Goal: Transaction & Acquisition: Book appointment/travel/reservation

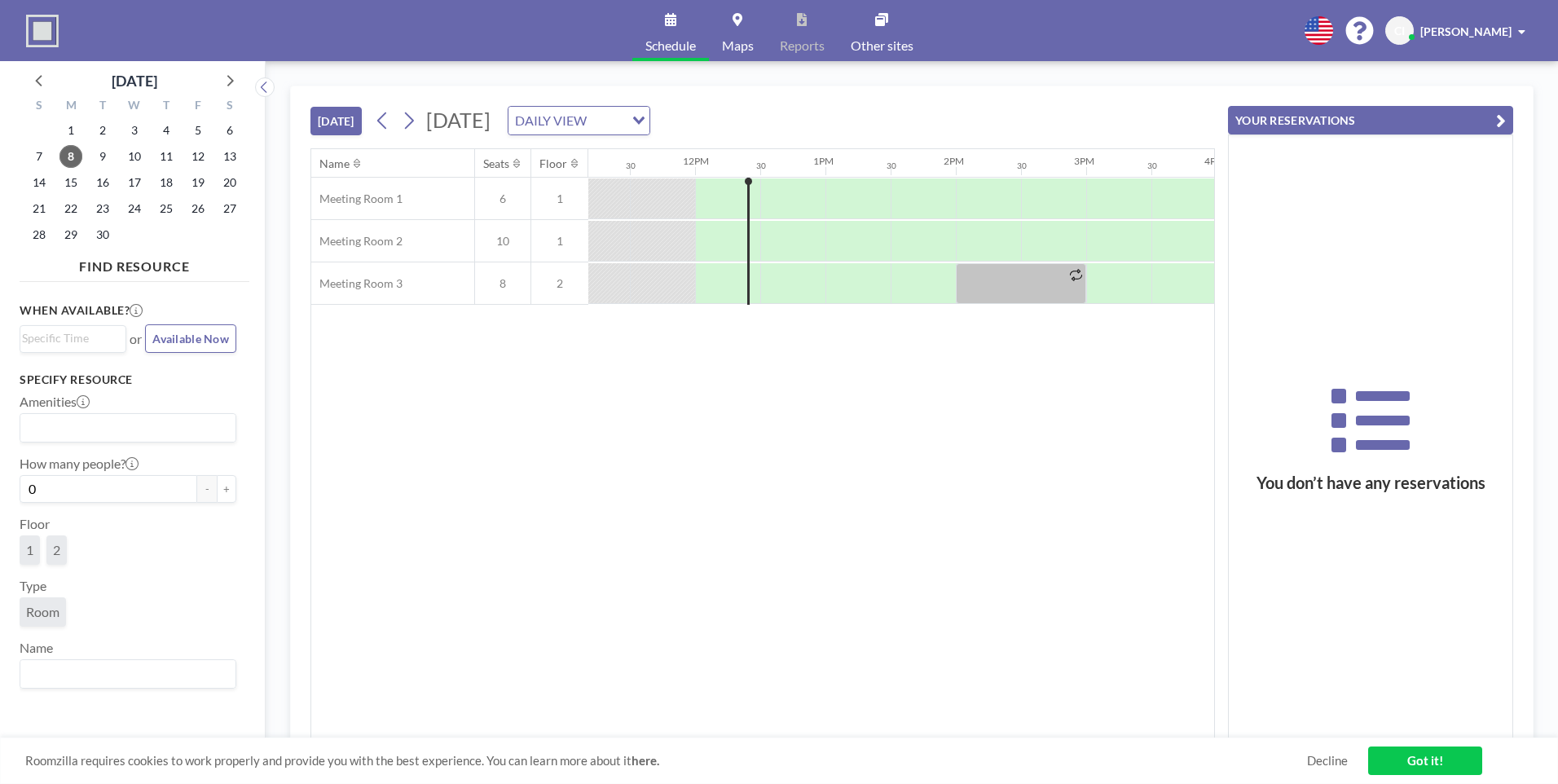
scroll to position [0, 1500]
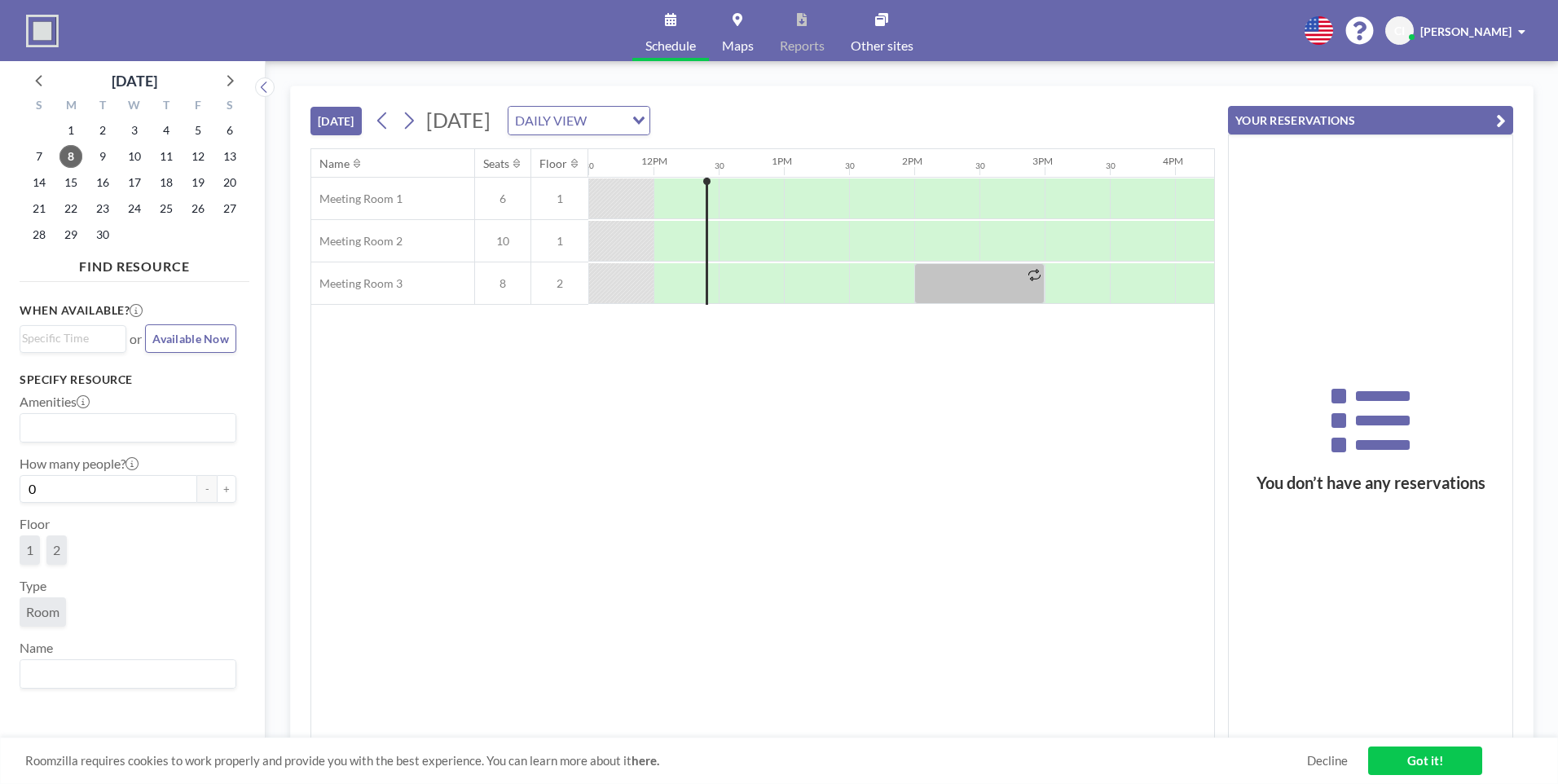
click at [624, 198] on div at bounding box center [621, 198] width 65 height 40
click at [685, 198] on div at bounding box center [686, 198] width 65 height 40
click at [677, 208] on div at bounding box center [686, 198] width 65 height 40
click at [670, 200] on div at bounding box center [686, 198] width 65 height 40
click at [753, 187] on div at bounding box center [752, 199] width 65 height 41
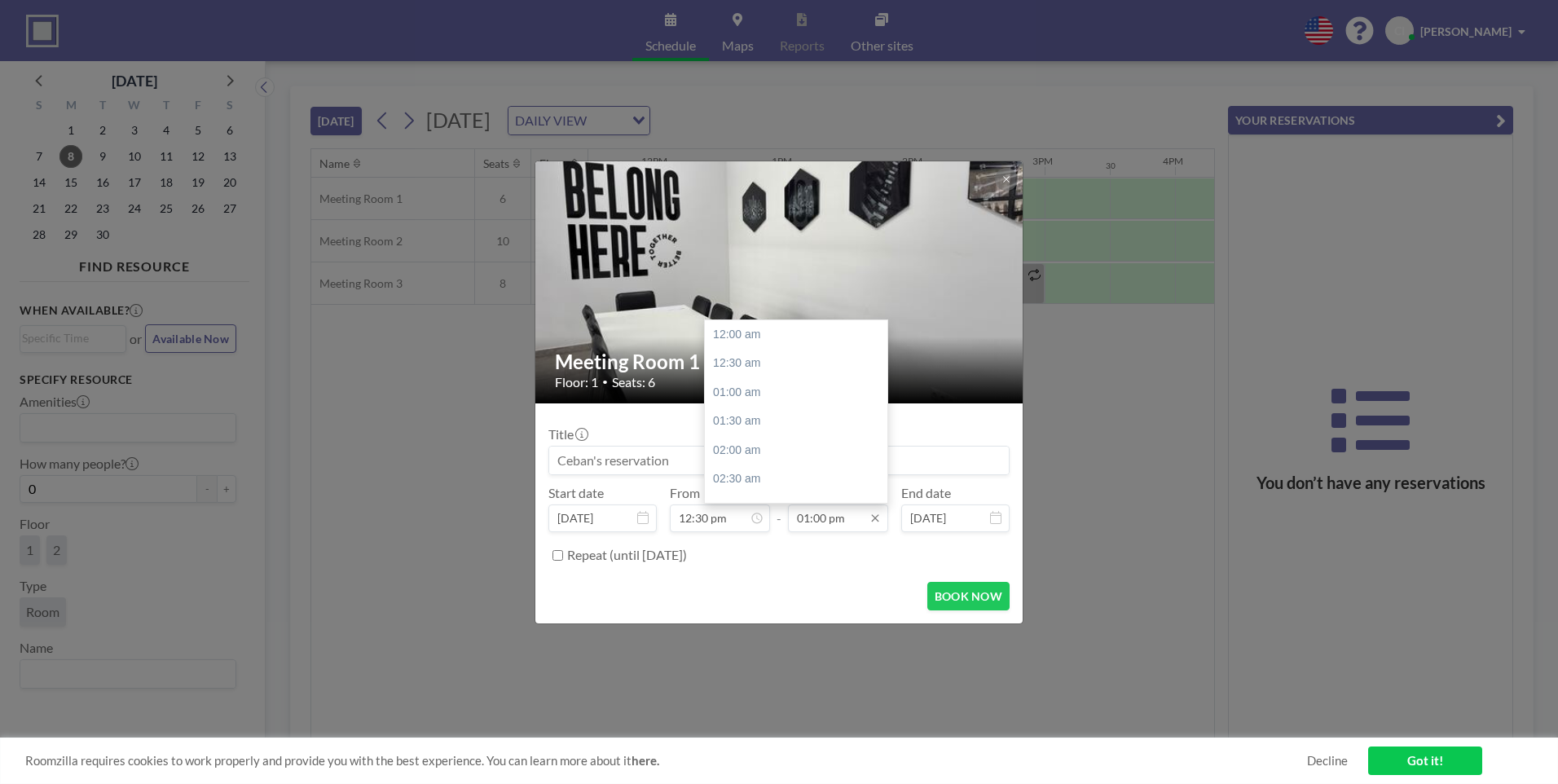
scroll to position [753, 0]
click at [816, 512] on input "01:00 pm" at bounding box center [838, 519] width 100 height 28
click at [744, 485] on div "05:00 pm" at bounding box center [801, 486] width 191 height 30
type input "05:00 pm"
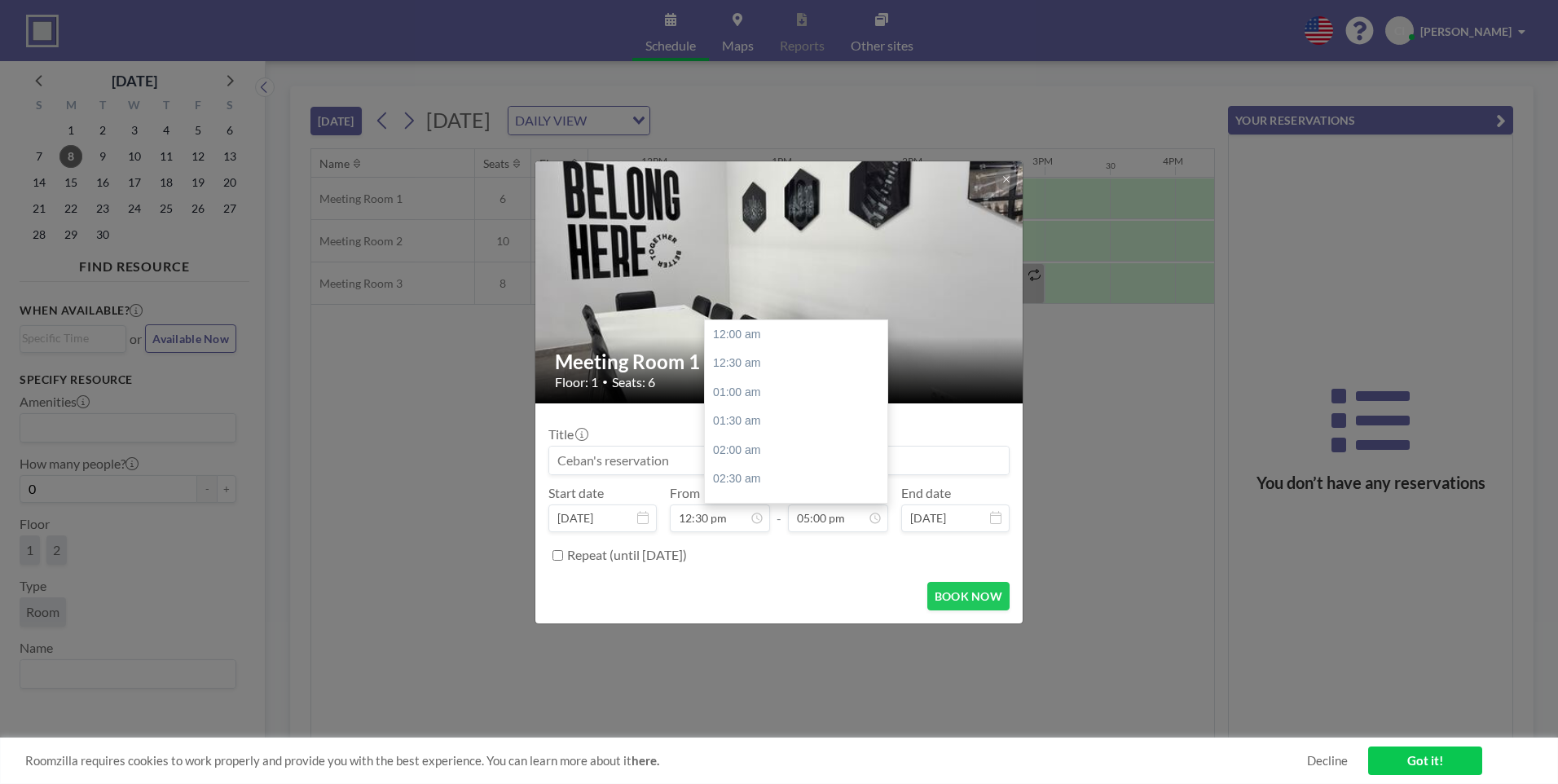
scroll to position [986, 0]
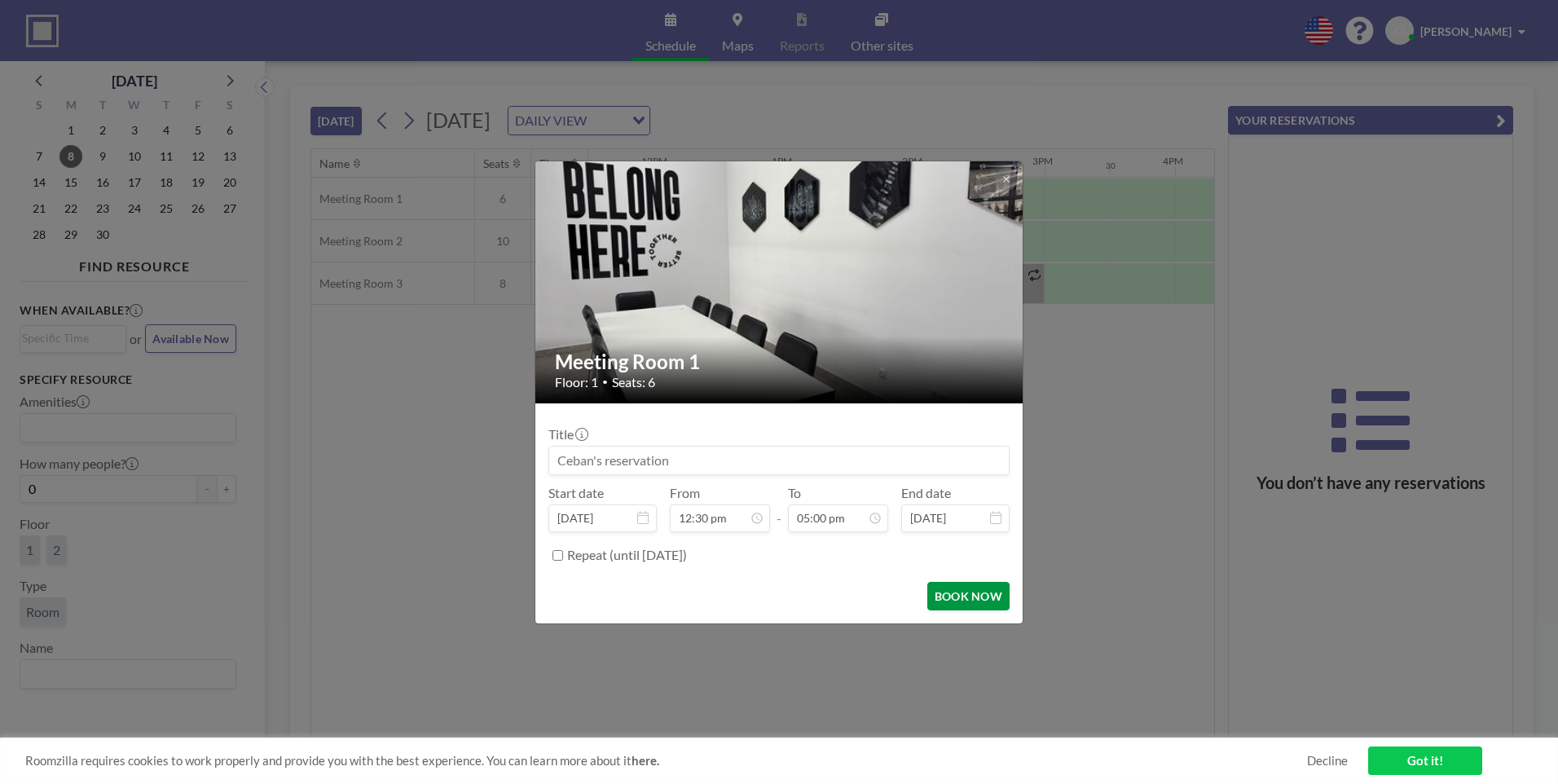
click at [975, 599] on button "BOOK NOW" at bounding box center [968, 596] width 83 height 29
